Goal: Information Seeking & Learning: Learn about a topic

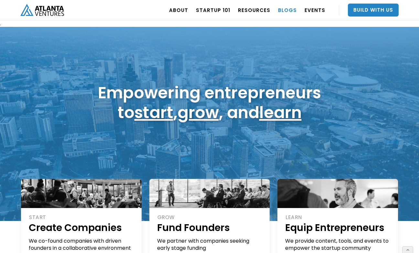
click at [288, 11] on link "BLOGS" at bounding box center [287, 10] width 19 height 18
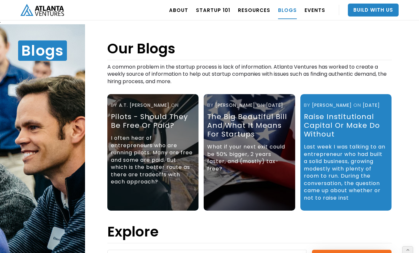
scroll to position [3, 0]
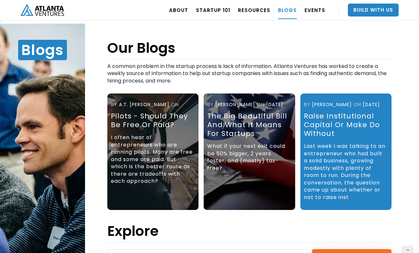
click at [176, 113] on div "Pilots - should they be free or paid?" at bounding box center [152, 120] width 82 height 17
